Goal: Book appointment/travel/reservation

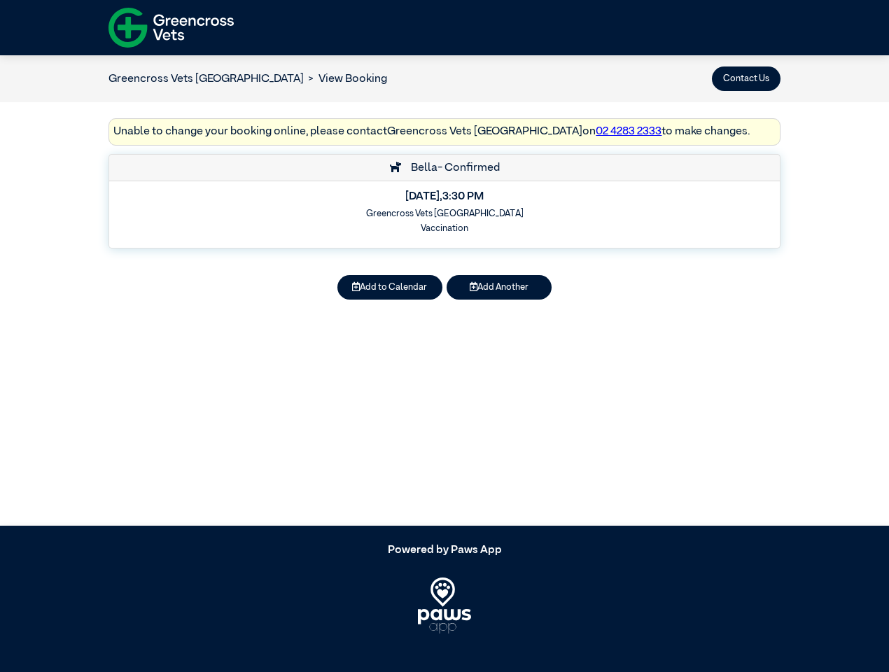
click at [746, 78] on button "Contact Us" at bounding box center [746, 78] width 69 height 24
click at [390, 287] on button "Add to Calendar" at bounding box center [389, 287] width 105 height 24
click at [499, 287] on button "Add Another" at bounding box center [499, 287] width 105 height 24
